Goal: Transaction & Acquisition: Obtain resource

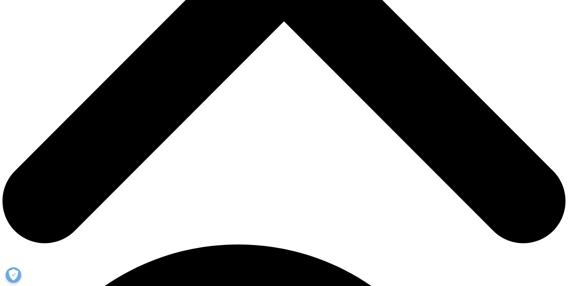
scroll to position [312, 0]
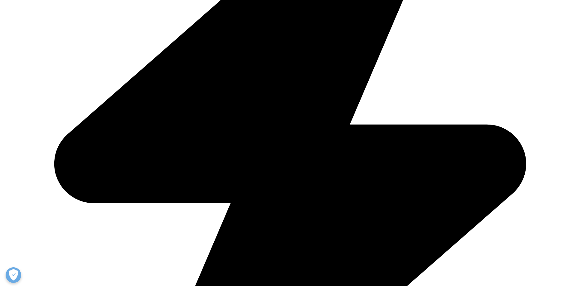
scroll to position [312, 0]
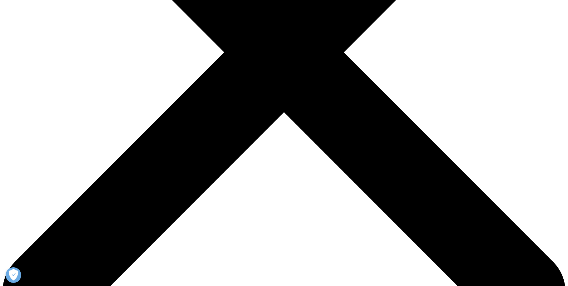
scroll to position [250, 0]
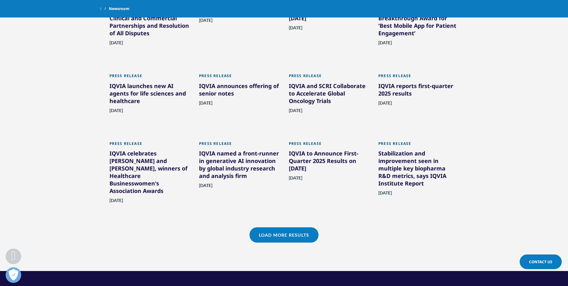
scroll to position [405, 0]
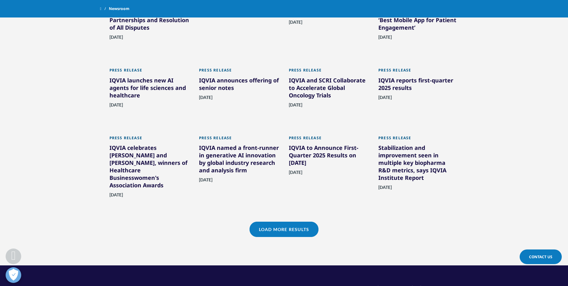
click at [285, 230] on link "Load More Results" at bounding box center [284, 228] width 69 height 15
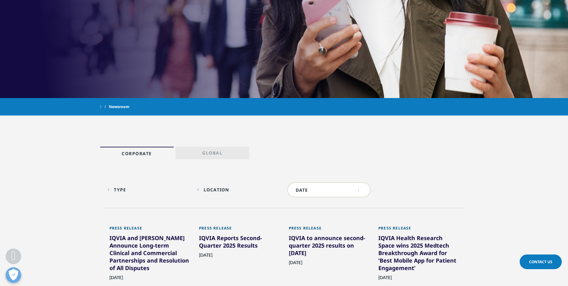
scroll to position [0, 0]
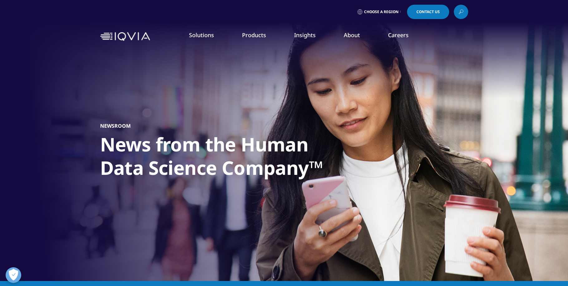
click at [515, 156] on link "LEARN MORE" at bounding box center [521, 156] width 55 height 5
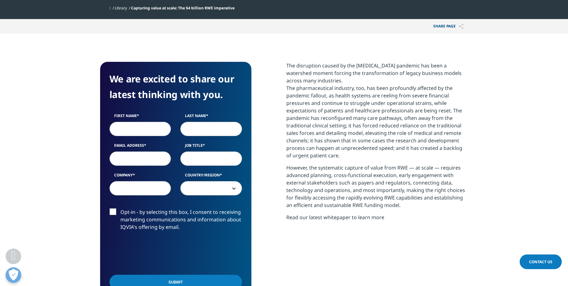
scroll to position [250, 0]
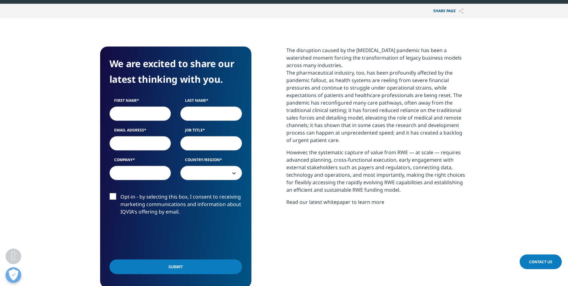
click at [138, 114] on input "First Name" at bounding box center [140, 113] width 62 height 14
type input "Mike"
click at [195, 113] on input "Last Name" at bounding box center [211, 113] width 62 height 14
type input "Leedham"
click at [120, 144] on input "Email Address" at bounding box center [140, 143] width 62 height 14
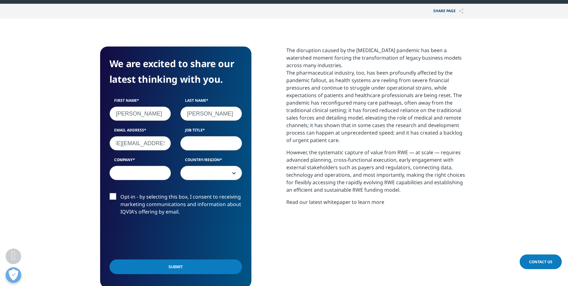
scroll to position [0, 45]
type input "mike.leedham@micron-research.com"
click at [189, 141] on input "Job Title" at bounding box center [211, 143] width 62 height 14
type input "Project Manager"
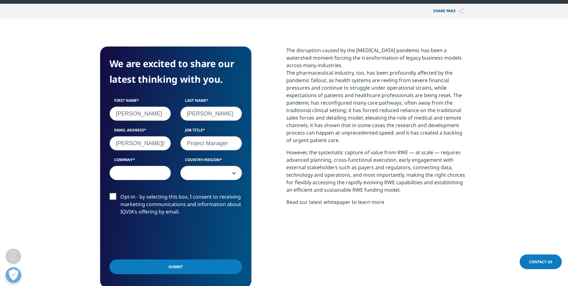
click at [142, 174] on input "Company" at bounding box center [140, 173] width 62 height 14
type input "Micron Research"
click at [201, 172] on span at bounding box center [211, 173] width 61 height 14
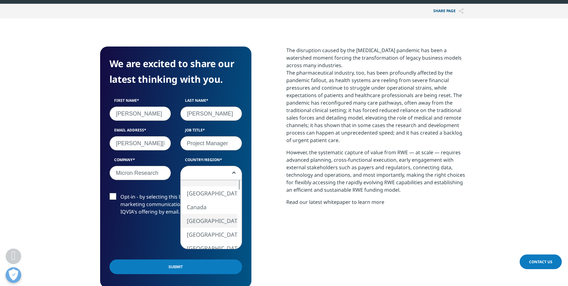
select select "[GEOGRAPHIC_DATA]"
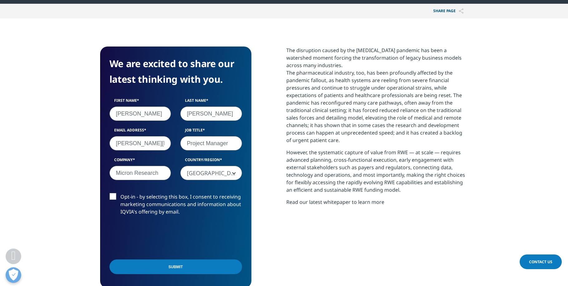
click at [112, 197] on label "Opt-in - by selecting this box, I consent to receiving marketing communications…" at bounding box center [175, 206] width 133 height 26
click at [120, 193] on input "Opt-in - by selecting this box, I consent to receiving marketing communications…" at bounding box center [120, 193] width 0 height 0
click at [158, 265] on input "Submit" at bounding box center [175, 266] width 133 height 15
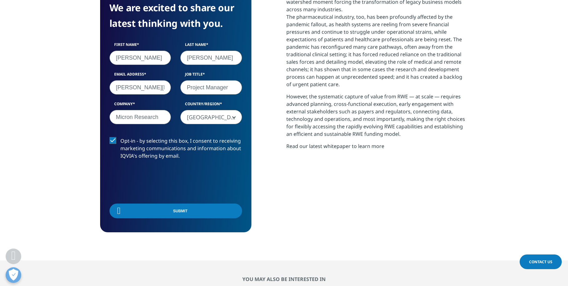
scroll to position [179, 368]
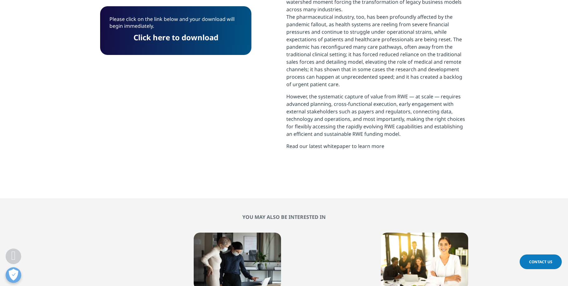
click at [175, 40] on link "Click here to download" at bounding box center [175, 37] width 85 height 10
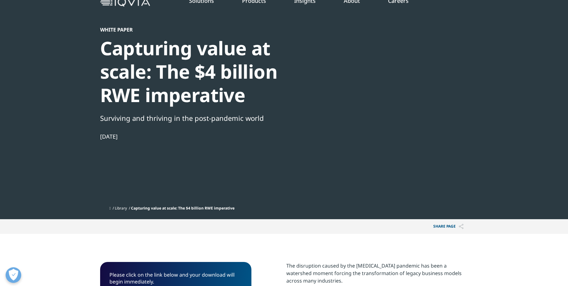
scroll to position [0, 0]
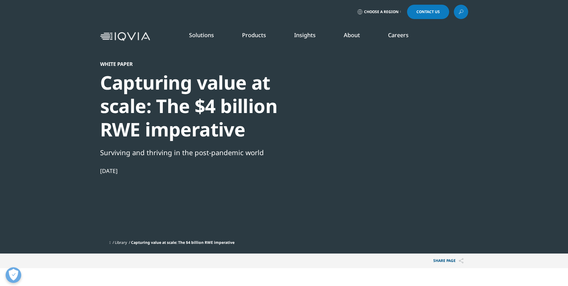
click at [94, 23] on div "Solutions quick find a capability Clear Search Loading SOLUTIONS Research & Dev…" at bounding box center [284, 36] width 568 height 29
drag, startPoint x: 89, startPoint y: 0, endPoint x: 71, endPoint y: 11, distance: 21.4
click at [71, 11] on div "Choose a Region Contact Us" at bounding box center [284, 12] width 568 height 24
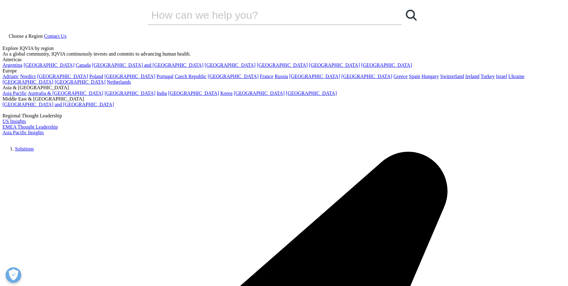
scroll to position [179, 368]
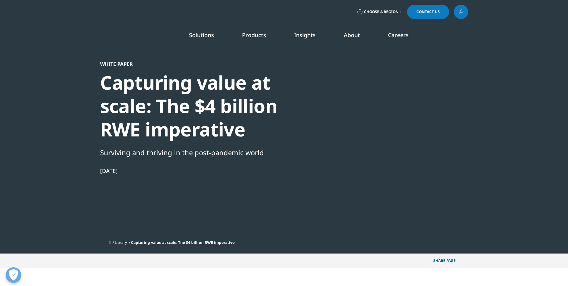
click at [133, 36] on img at bounding box center [125, 36] width 50 height 0
